Goal: Find specific page/section: Find specific page/section

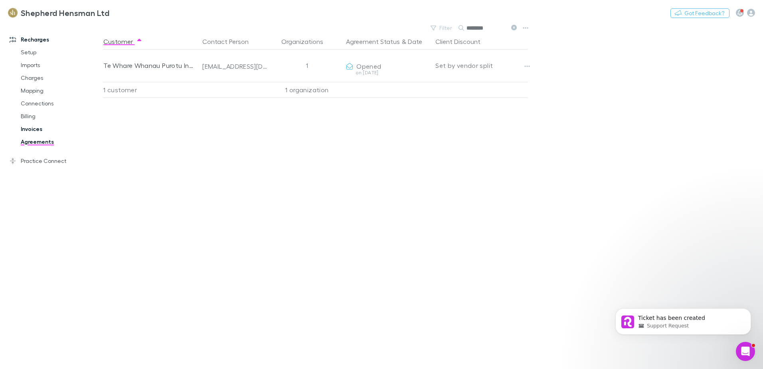
click at [39, 131] on link "Invoices" at bounding box center [60, 129] width 95 height 13
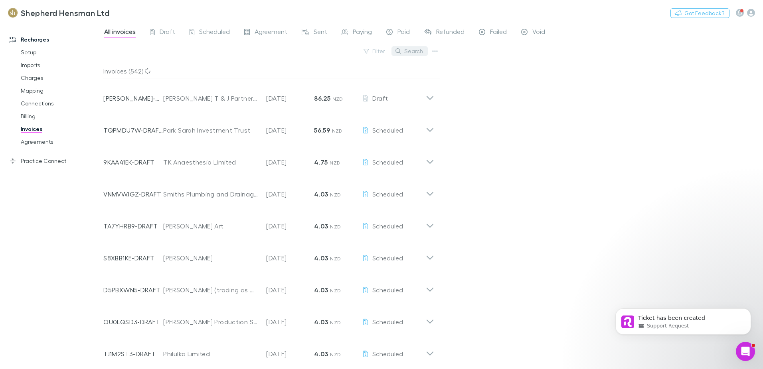
click at [416, 50] on button "Search" at bounding box center [410, 51] width 36 height 10
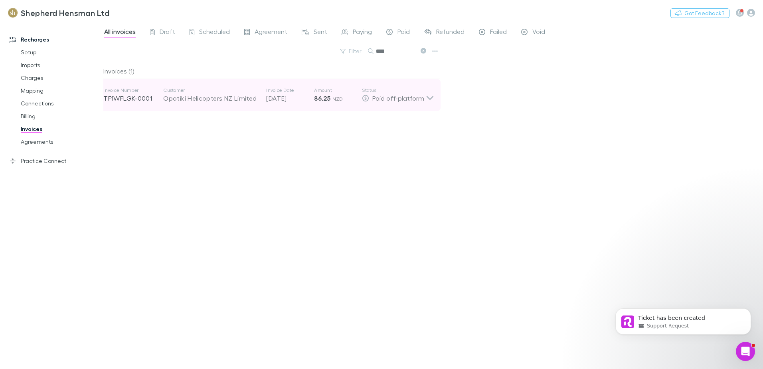
click at [430, 99] on icon at bounding box center [430, 98] width 7 height 4
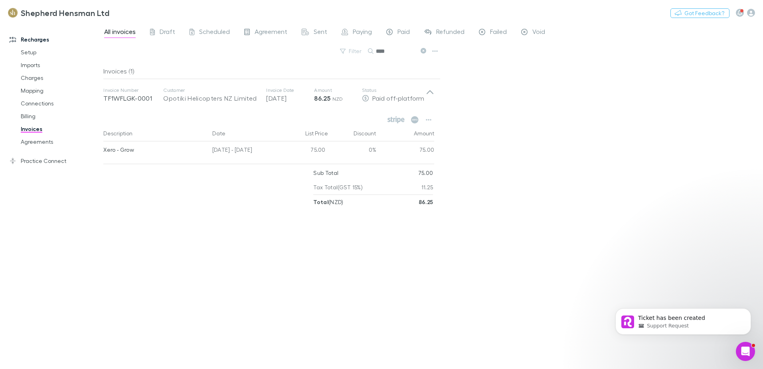
click at [400, 52] on input "****" at bounding box center [396, 51] width 40 height 11
type input "*"
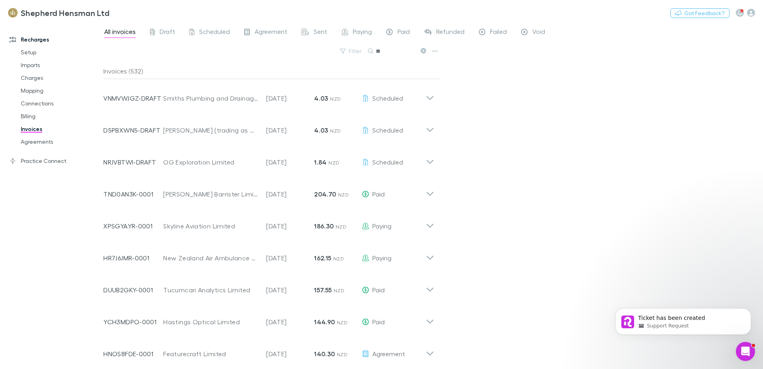
type input "*"
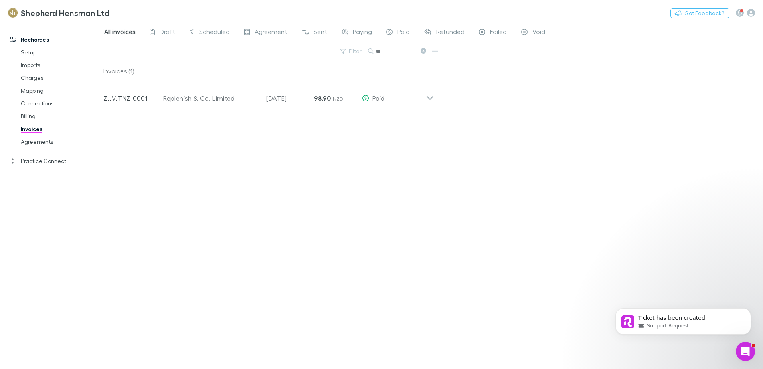
type input "*"
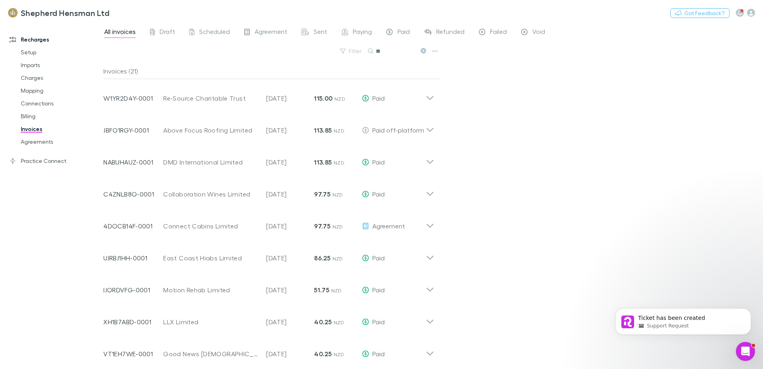
type input "*"
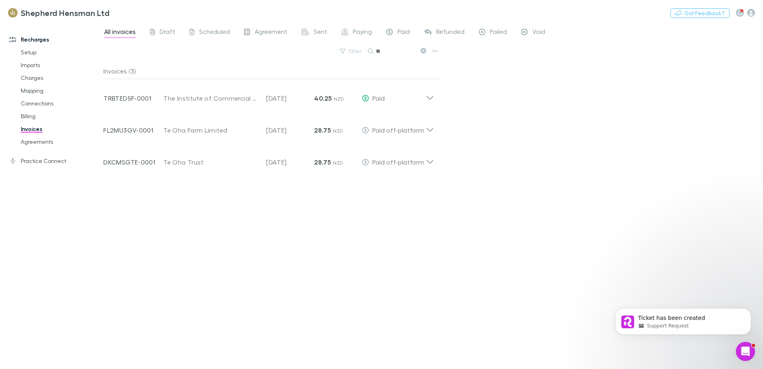
type input "*"
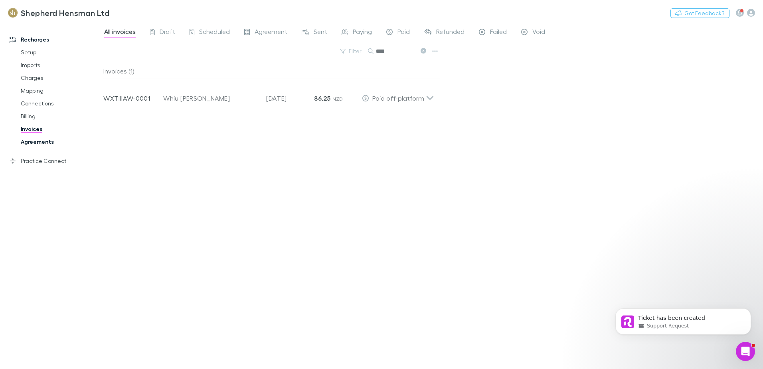
type input "****"
click at [34, 143] on link "Agreements" at bounding box center [60, 141] width 95 height 13
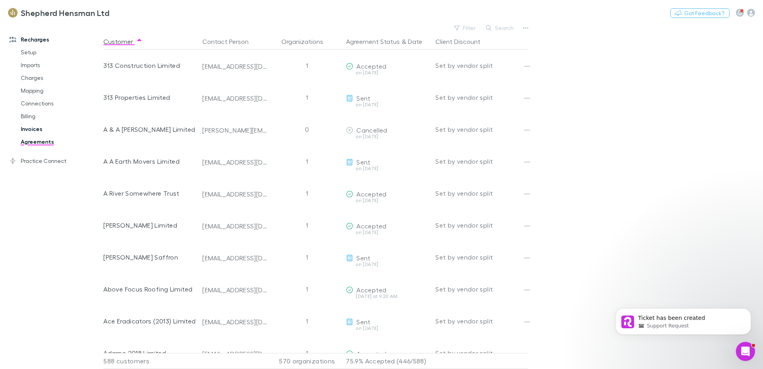
click at [28, 131] on link "Invoices" at bounding box center [60, 129] width 95 height 13
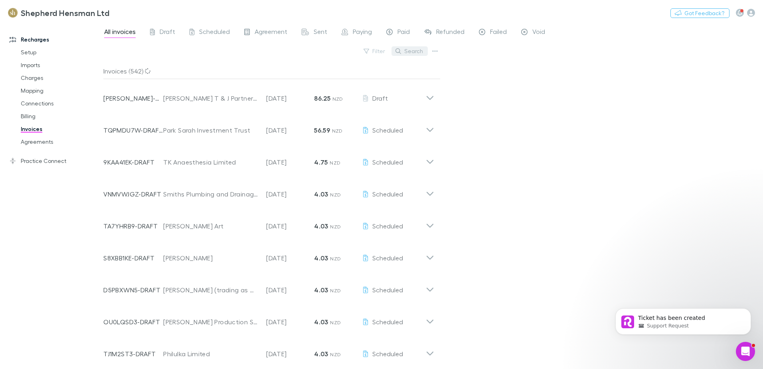
click at [414, 51] on button "Search" at bounding box center [410, 51] width 36 height 10
type input "*"
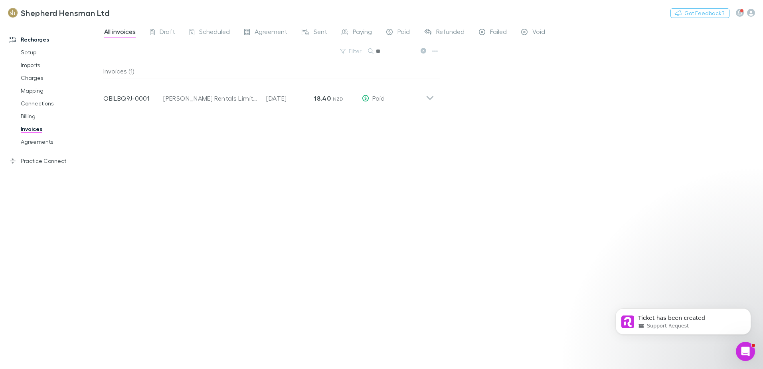
type input "*"
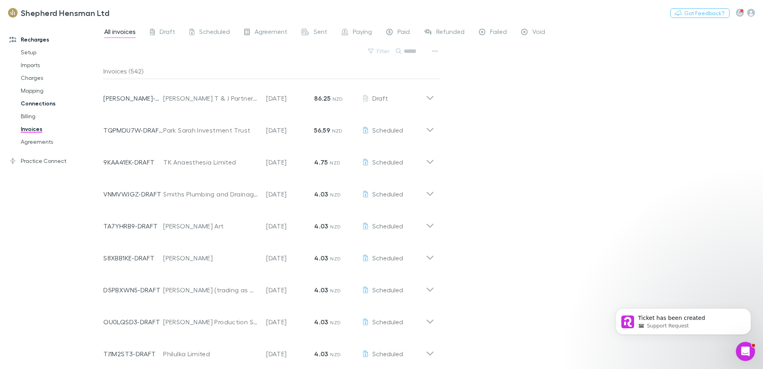
click at [41, 140] on link "Agreements" at bounding box center [60, 141] width 95 height 13
